Goal: Navigation & Orientation: Find specific page/section

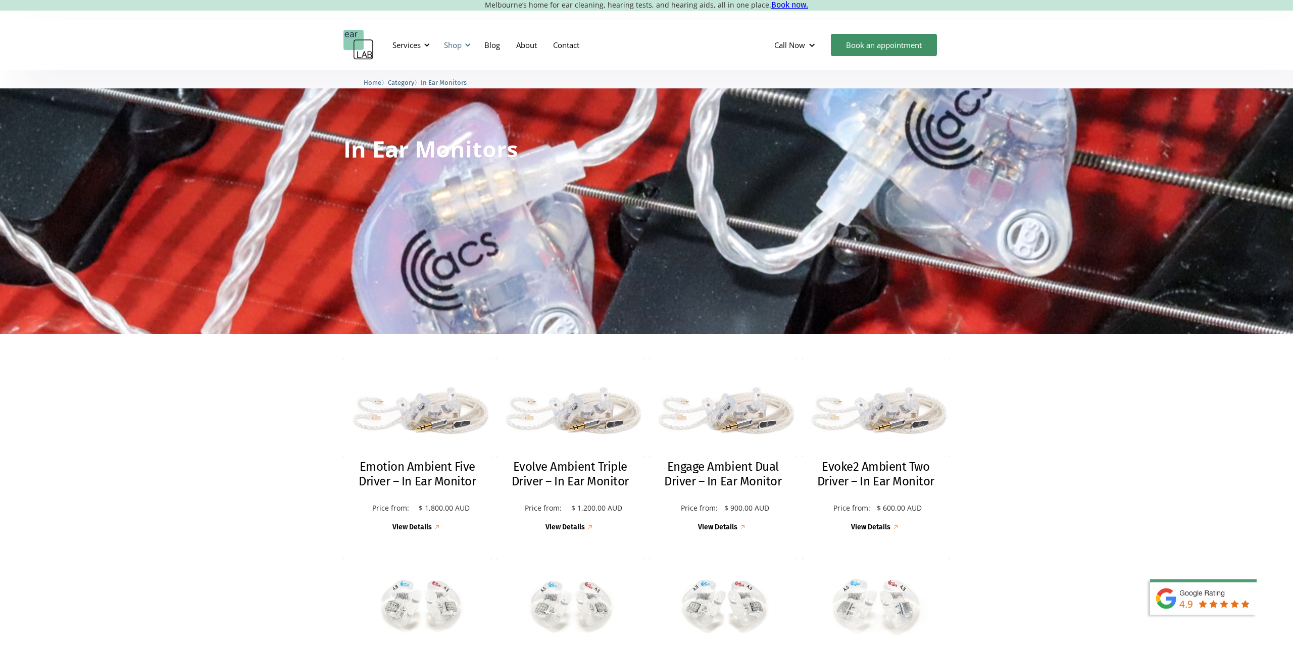
click at [468, 46] on div at bounding box center [467, 44] width 7 height 7
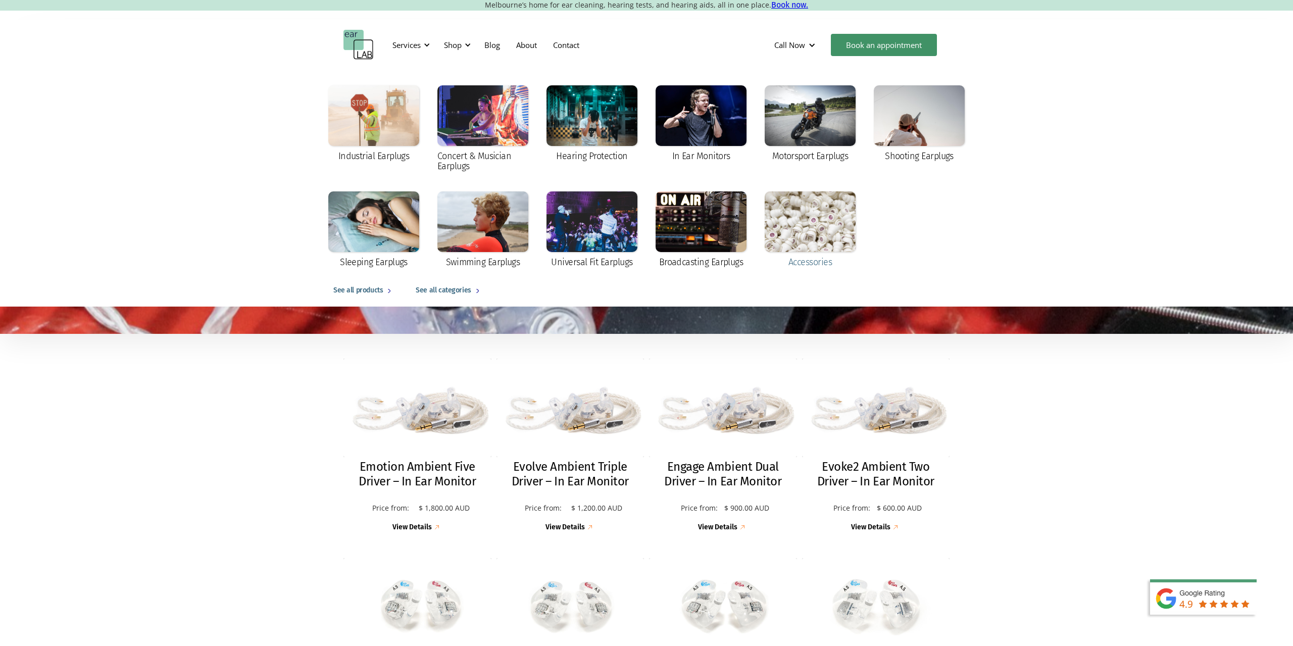
click at [802, 228] on div at bounding box center [809, 221] width 91 height 61
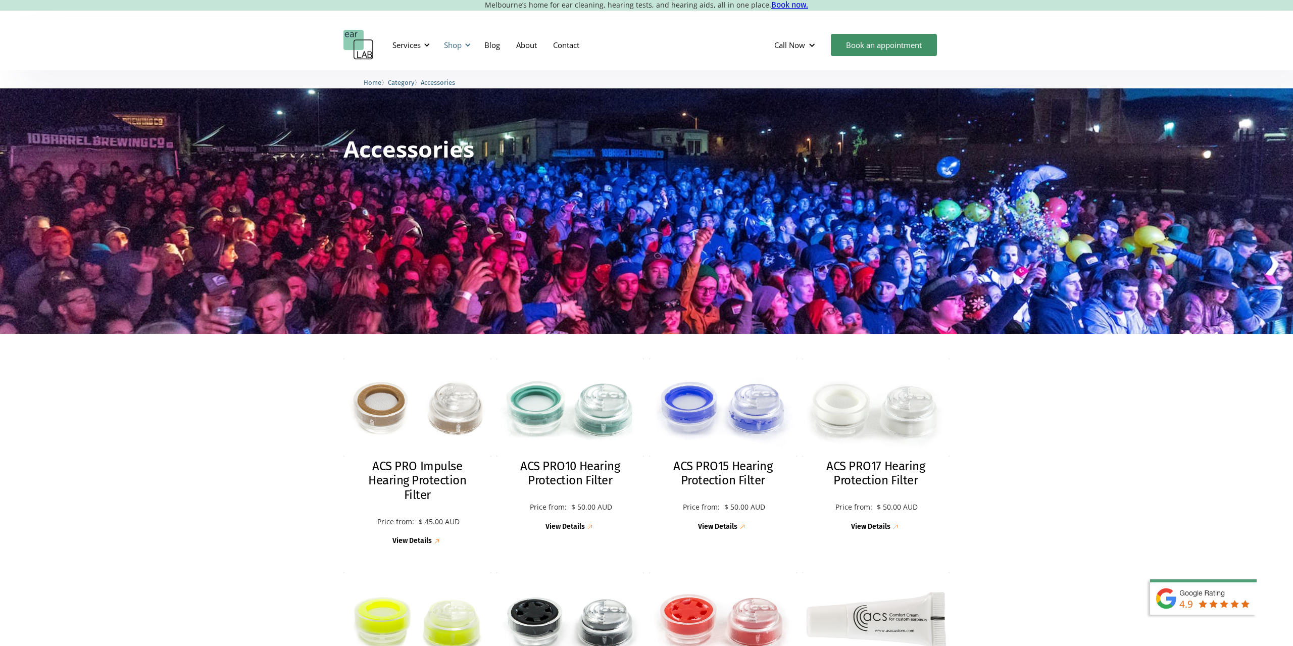
click at [458, 45] on div "Shop" at bounding box center [453, 45] width 18 height 10
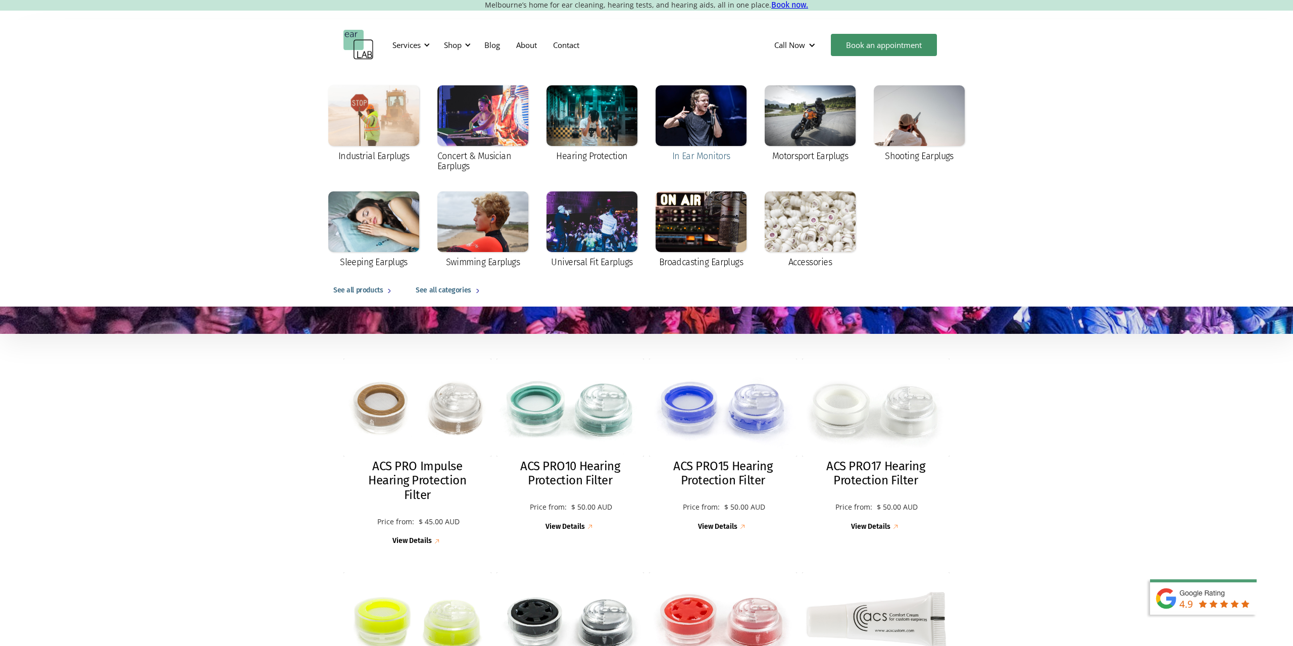
click at [688, 120] on div at bounding box center [700, 115] width 91 height 61
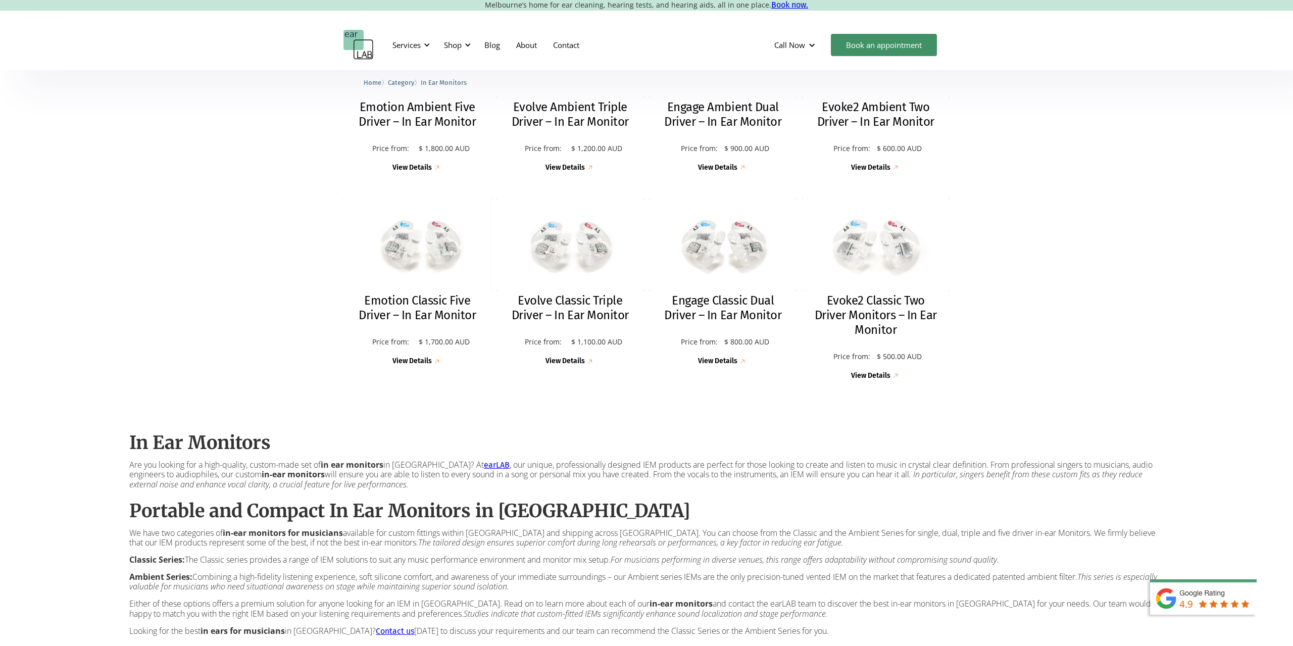
scroll to position [360, 0]
